Goal: Task Accomplishment & Management: Manage account settings

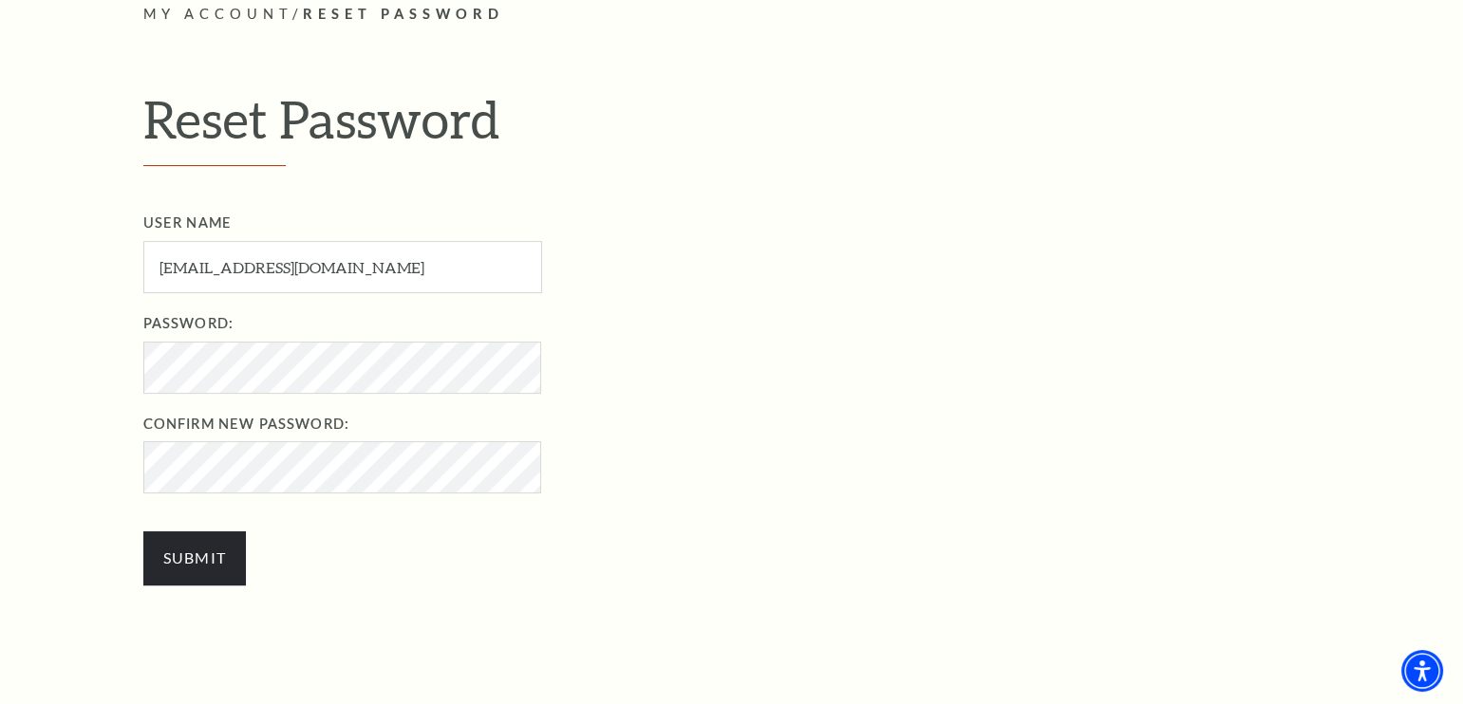
scroll to position [570, 0]
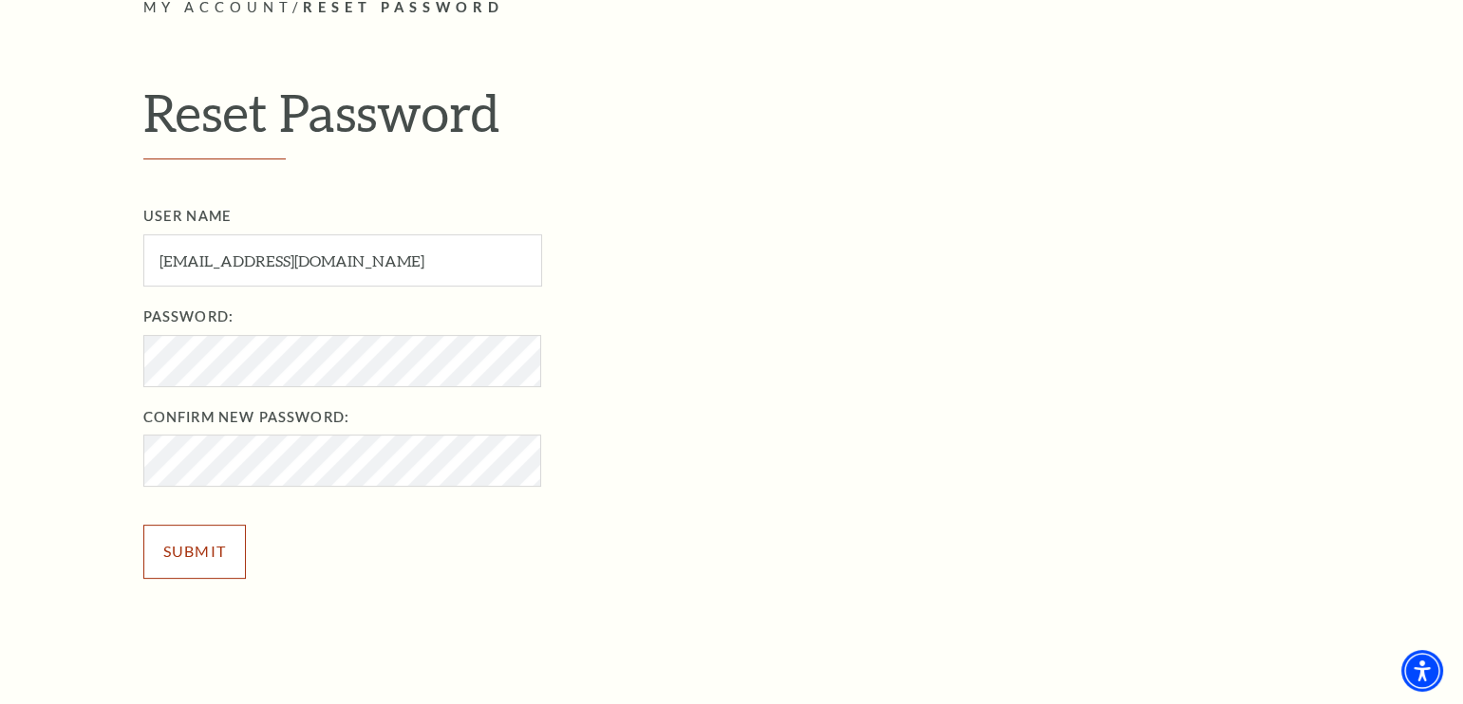
click at [199, 554] on input "Submit" at bounding box center [194, 551] width 103 height 53
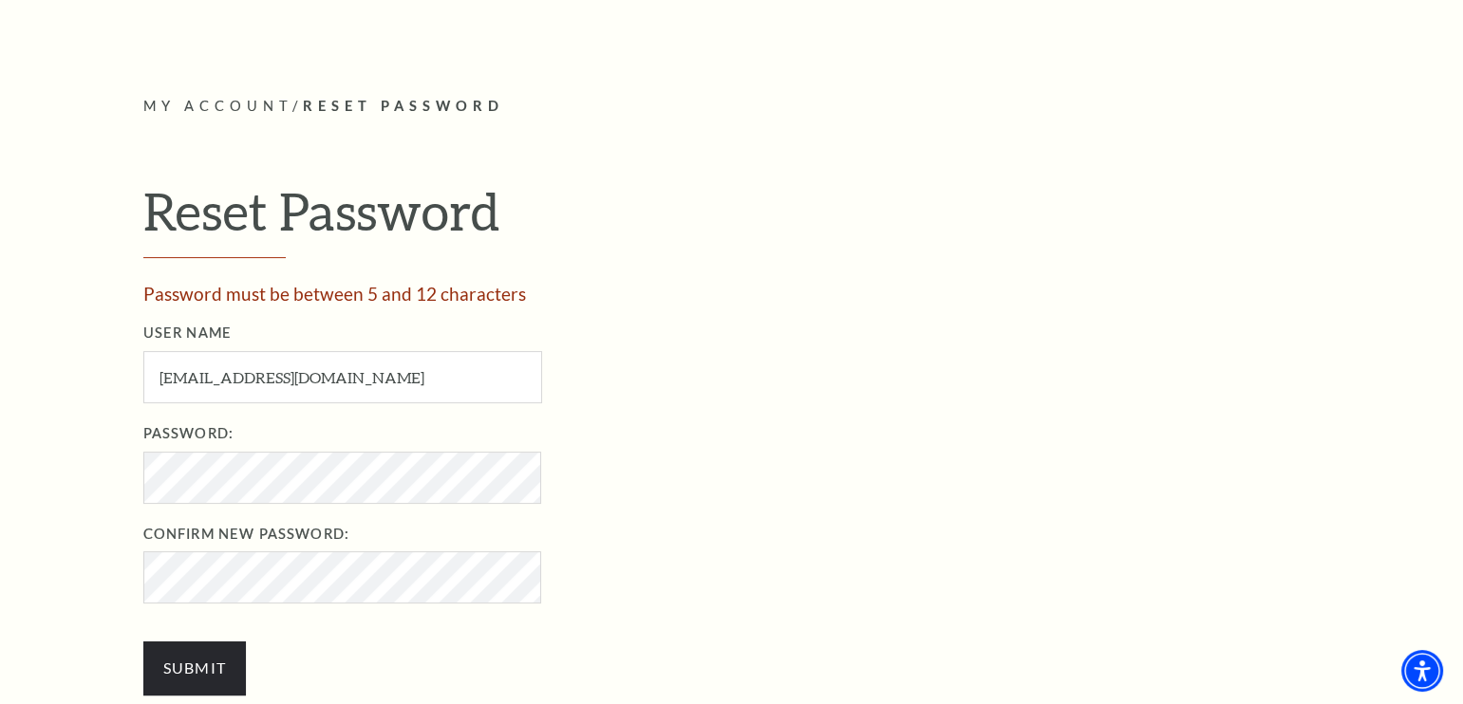
scroll to position [474, 0]
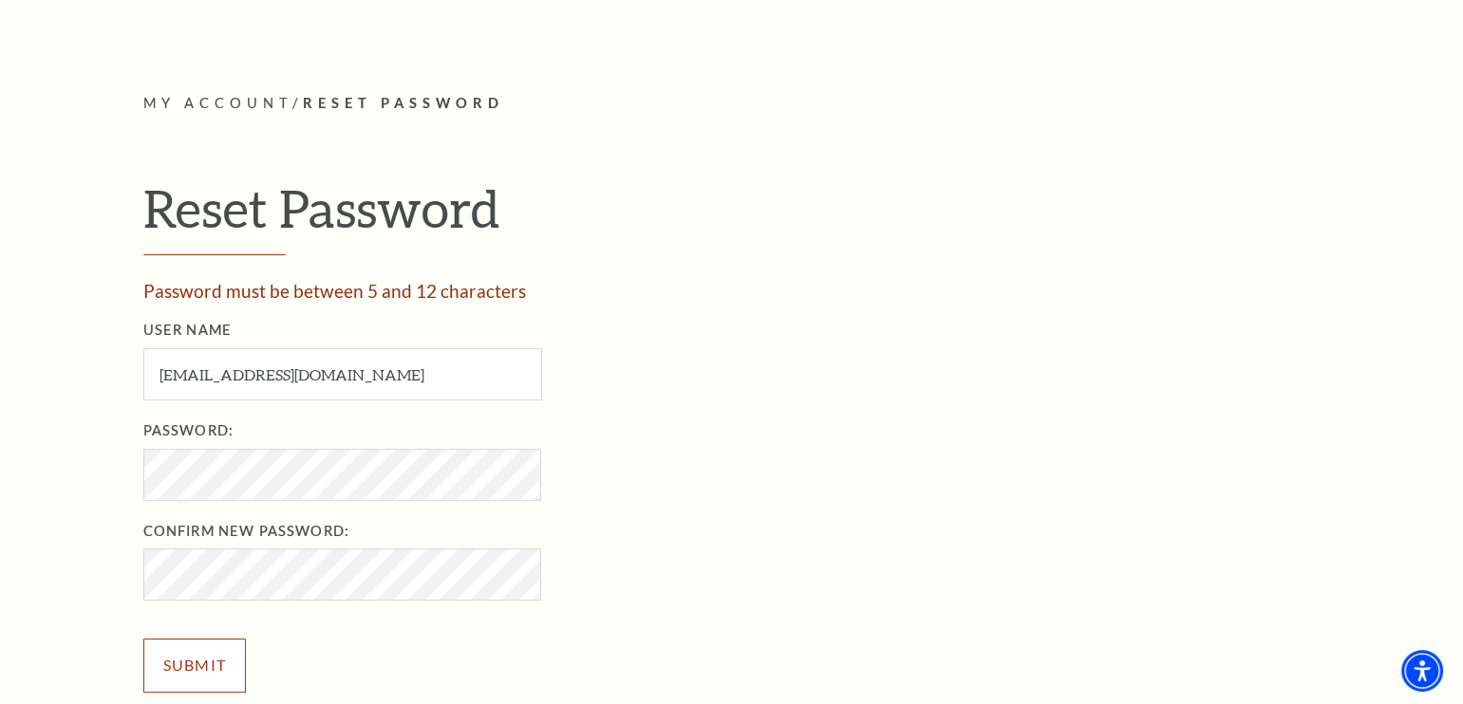
click at [202, 661] on input "Submit" at bounding box center [194, 665] width 103 height 53
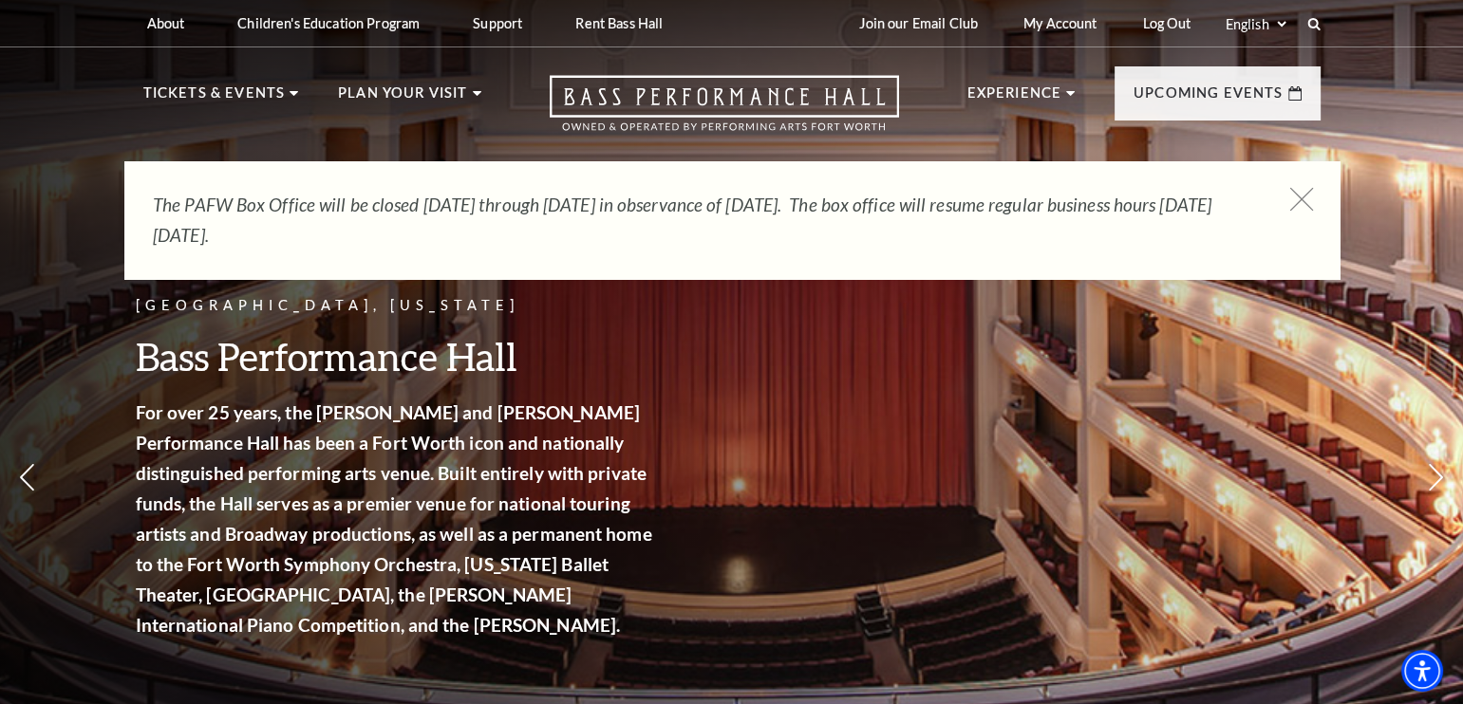
click at [1301, 205] on icon at bounding box center [1301, 200] width 24 height 24
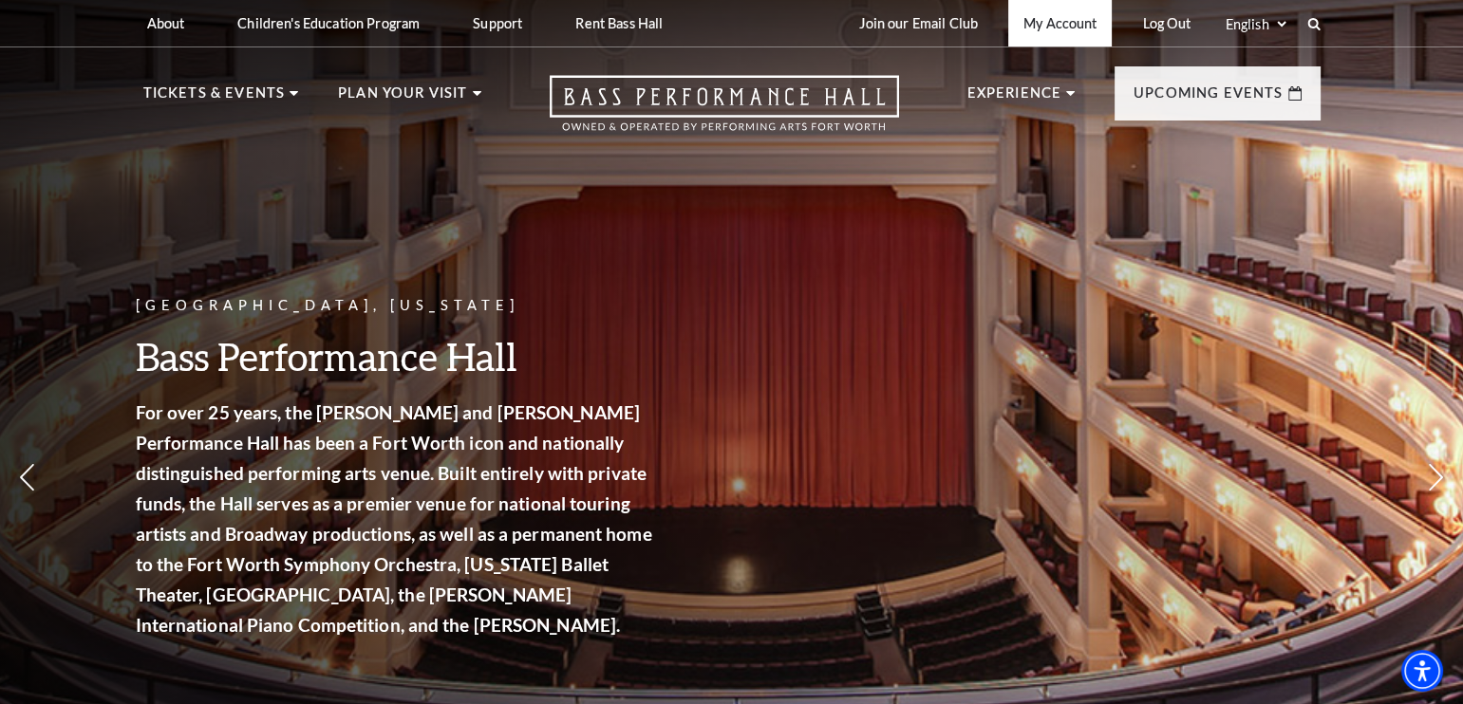
click at [1074, 29] on link "My Account" at bounding box center [1059, 23] width 103 height 47
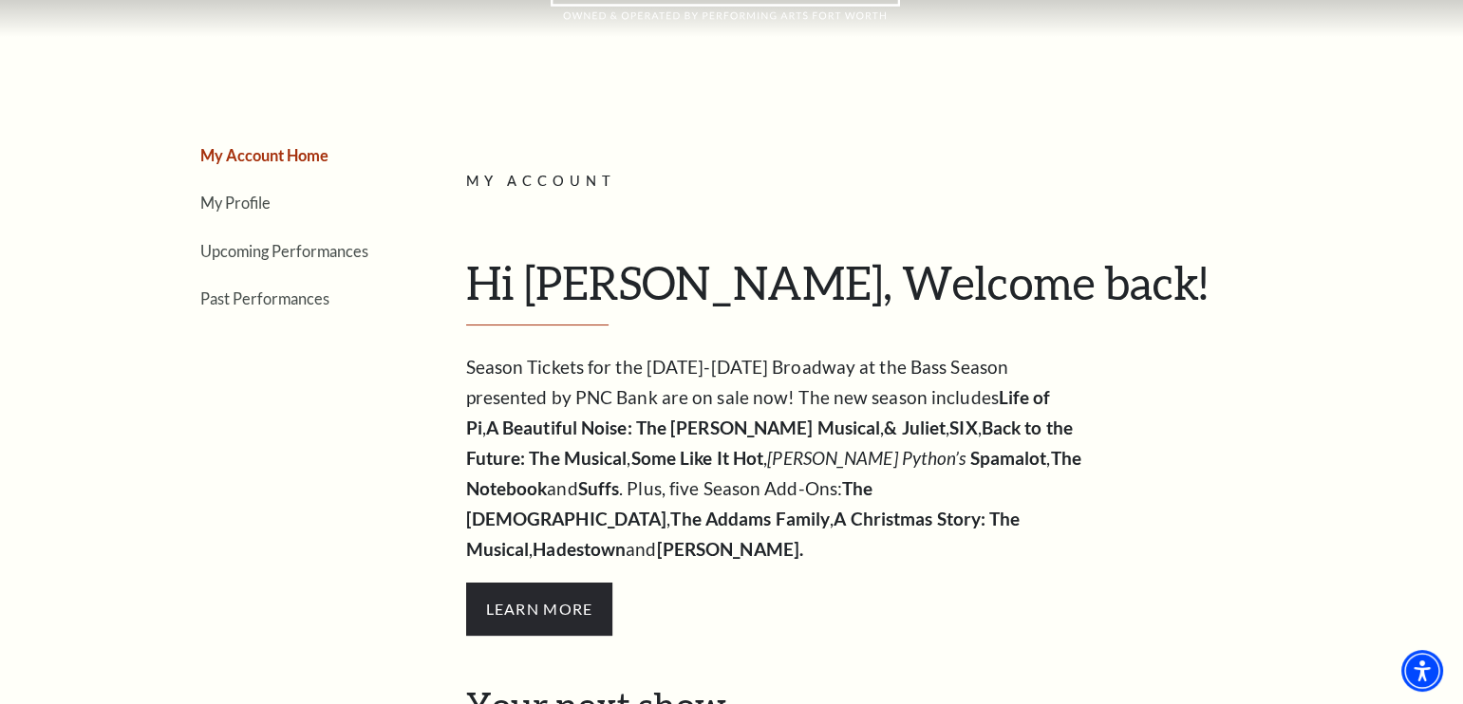
scroll to position [189, 0]
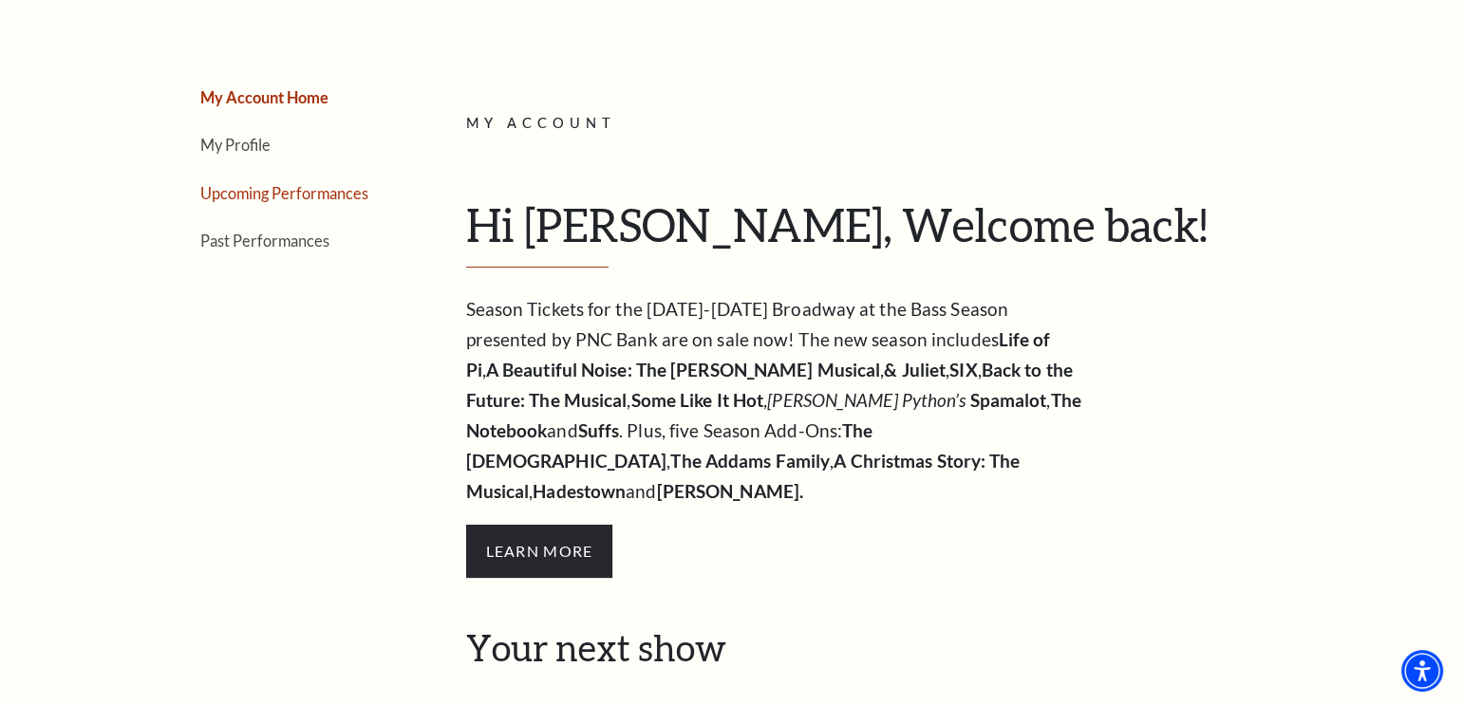
click at [313, 190] on link "Upcoming Performances" at bounding box center [284, 193] width 168 height 18
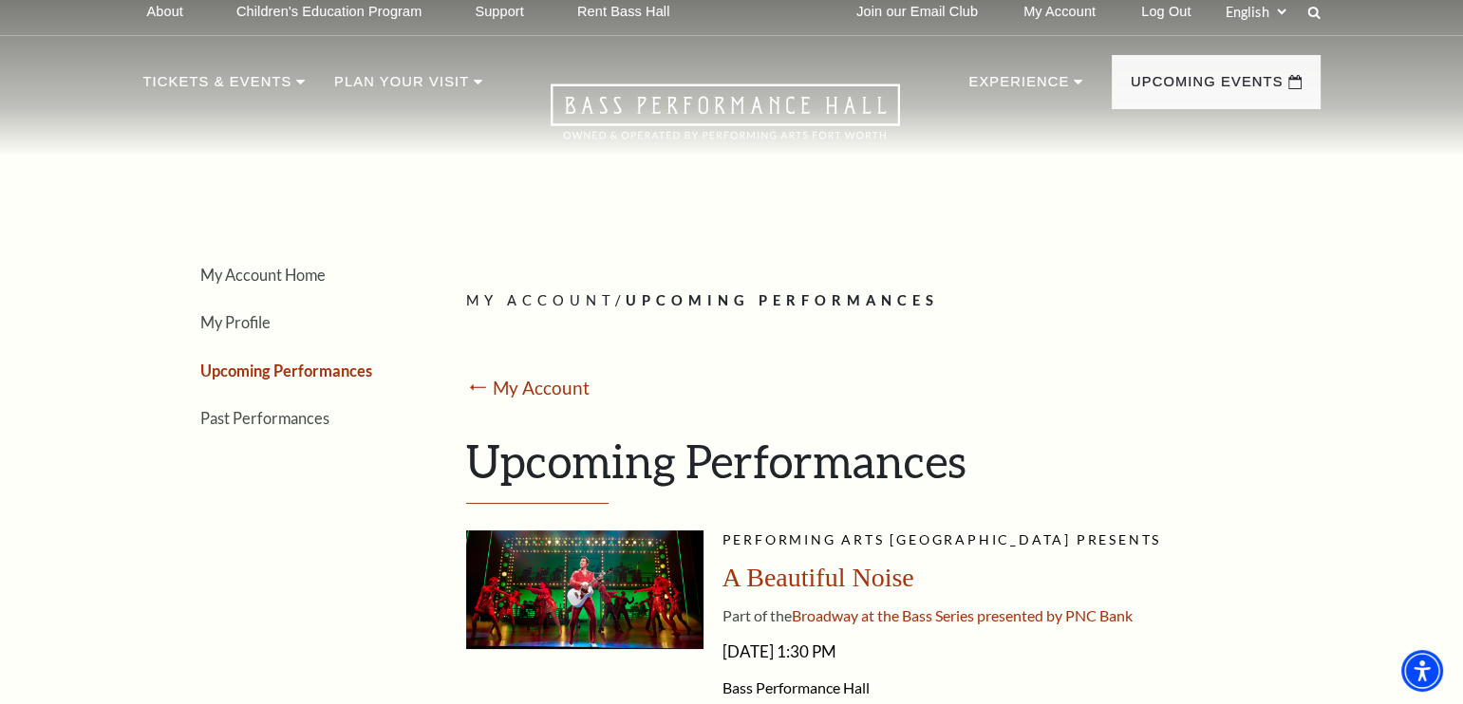
scroll to position [0, 0]
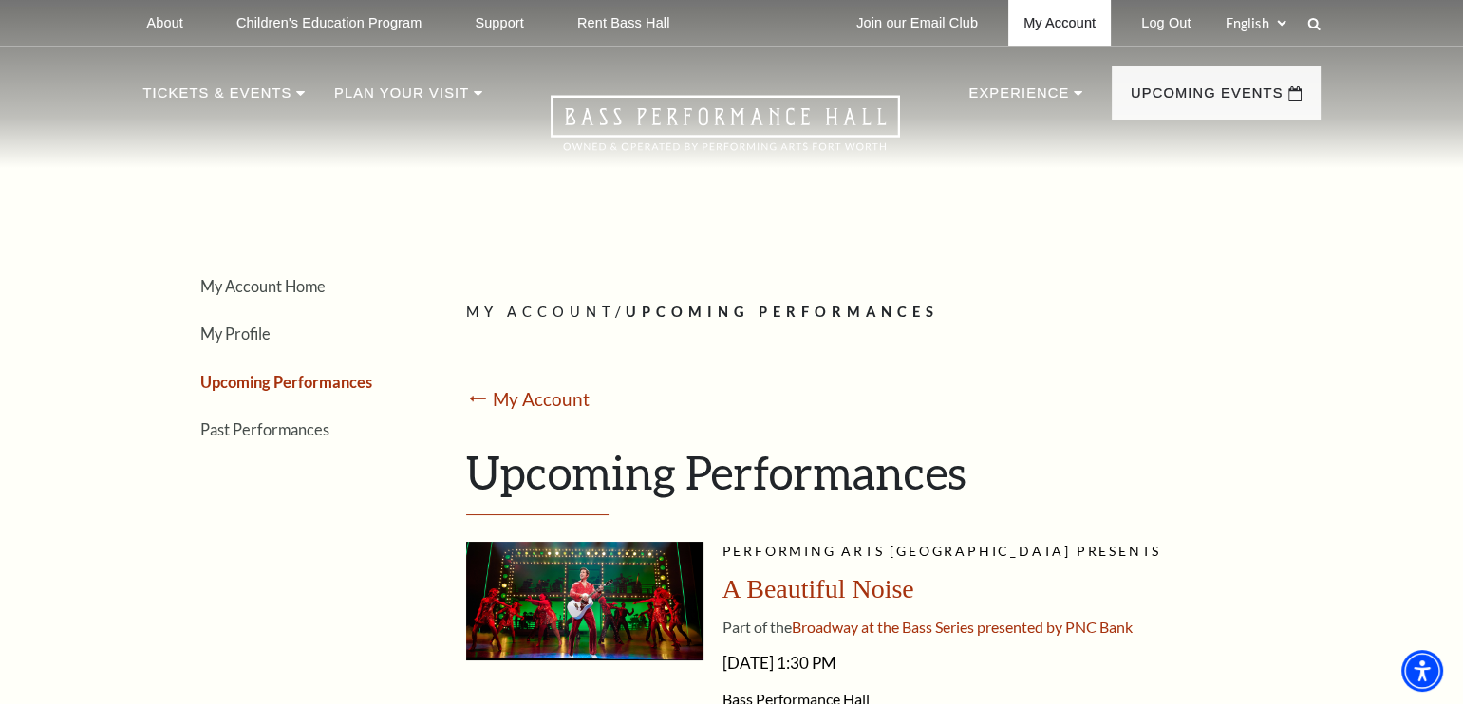
click at [1077, 23] on link "My Account" at bounding box center [1059, 23] width 103 height 47
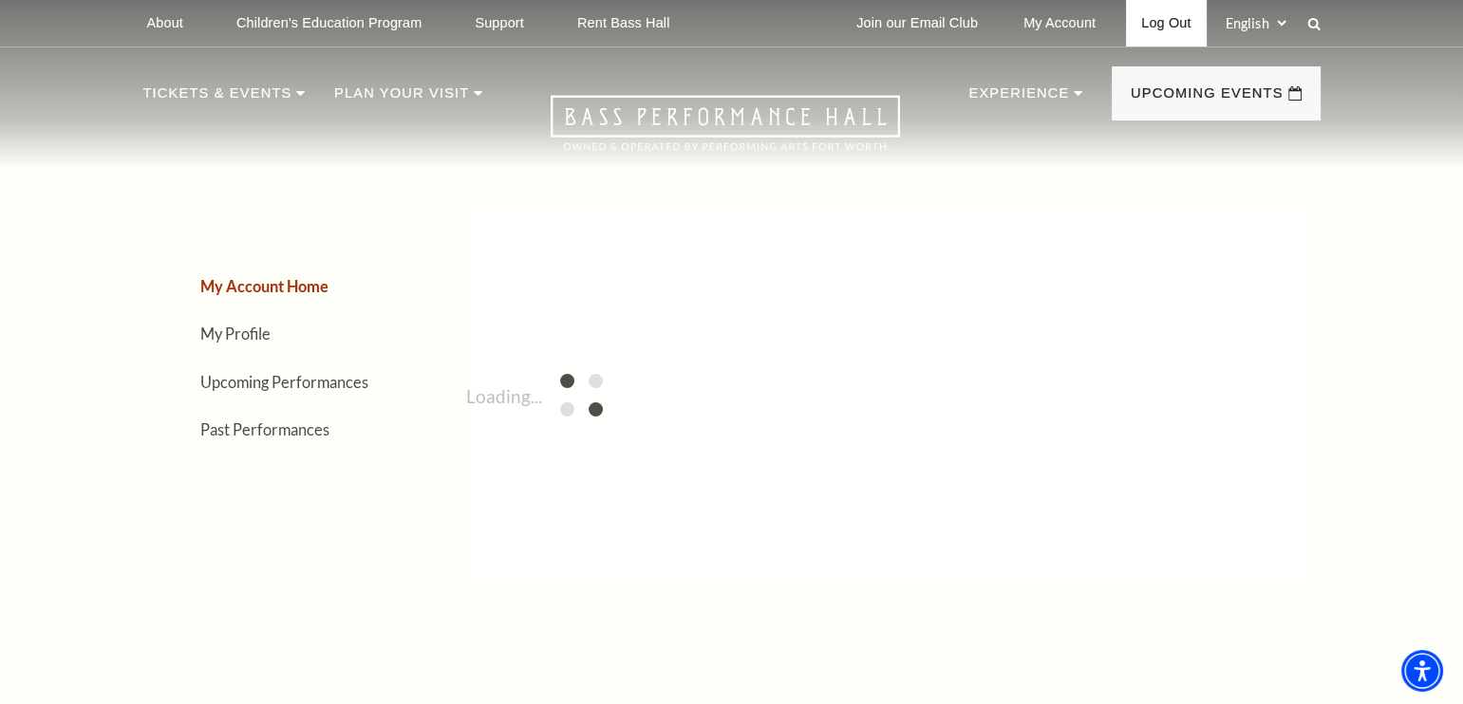
click at [1170, 23] on link "Log Out" at bounding box center [1166, 23] width 80 height 47
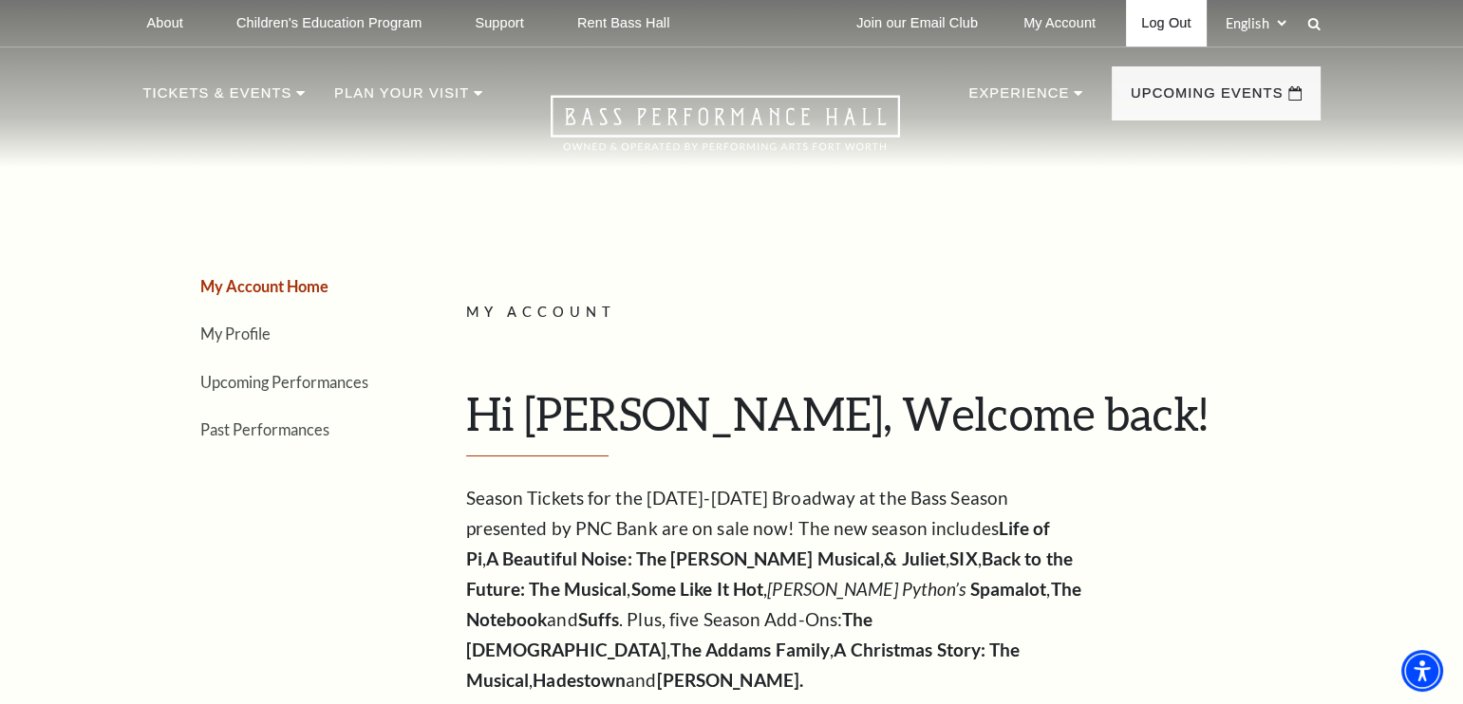
click at [1163, 19] on link "Log Out" at bounding box center [1166, 23] width 80 height 47
